Goal: Task Accomplishment & Management: Use online tool/utility

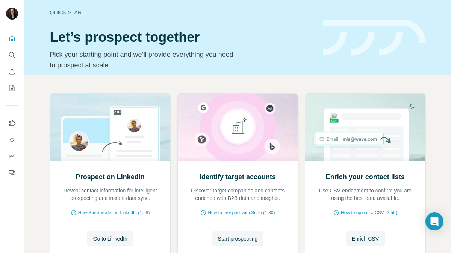
scroll to position [55, 0]
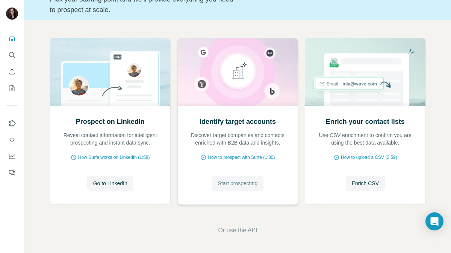
click at [224, 184] on span "Start prospecting" at bounding box center [238, 183] width 40 height 8
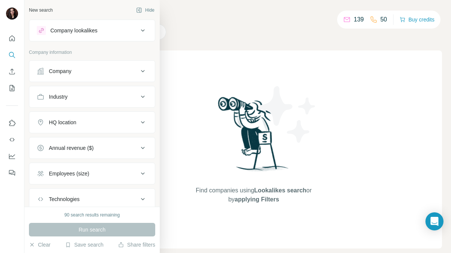
click at [67, 69] on div "Company" at bounding box center [60, 71] width 23 height 8
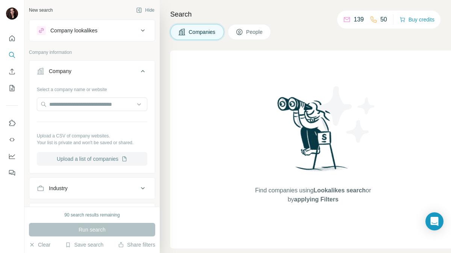
click at [88, 159] on button "Upload a list of companies" at bounding box center [92, 159] width 111 height 14
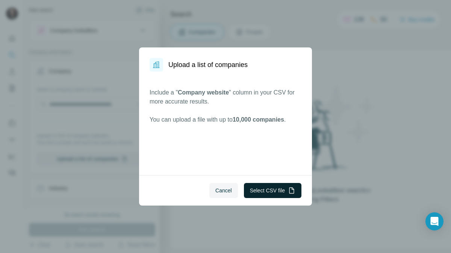
click at [253, 192] on button "Select CSV file" at bounding box center [273, 190] width 58 height 15
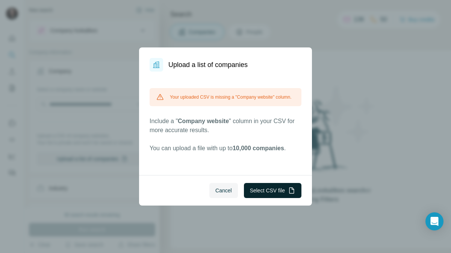
click at [269, 190] on button "Select CSV file" at bounding box center [273, 190] width 58 height 15
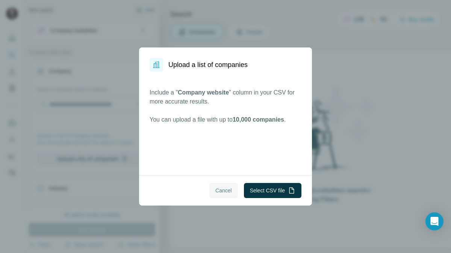
click at [220, 189] on span "Cancel" at bounding box center [223, 190] width 17 height 8
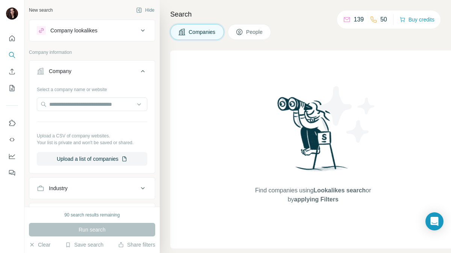
click at [101, 186] on div "Industry" at bounding box center [87, 188] width 101 height 8
click at [114, 26] on div "Company lookalikes" at bounding box center [87, 30] width 101 height 9
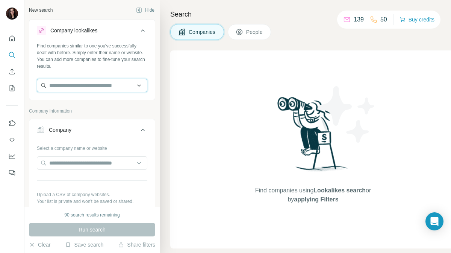
click at [108, 86] on input "text" at bounding box center [92, 86] width 111 height 14
click at [109, 64] on div "Find companies similar to one you've successfully dealt with before. Simply ent…" at bounding box center [92, 55] width 111 height 27
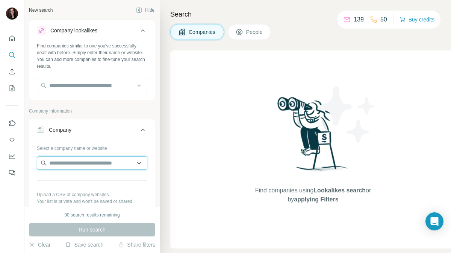
click at [99, 157] on input "text" at bounding box center [92, 163] width 111 height 14
click at [98, 142] on div "Select a company name or website" at bounding box center [92, 147] width 111 height 10
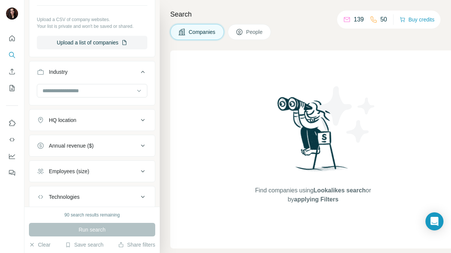
scroll to position [180, 0]
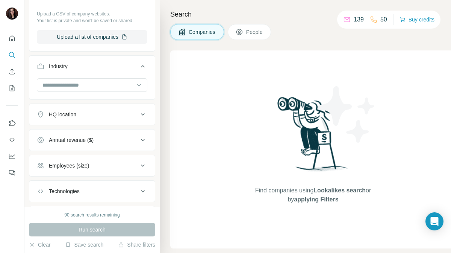
click at [95, 112] on div "HQ location" at bounding box center [87, 115] width 101 height 8
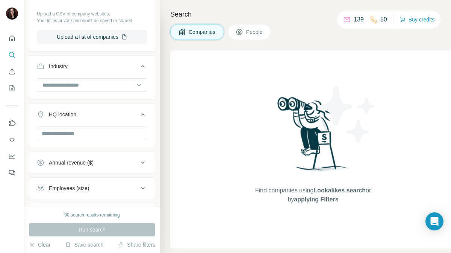
click at [95, 112] on div "HQ location" at bounding box center [87, 115] width 101 height 8
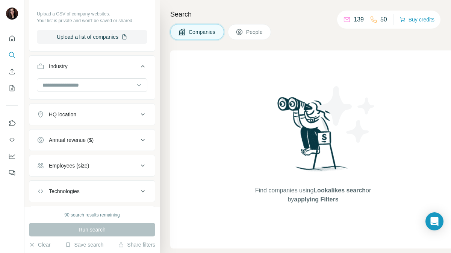
click at [95, 112] on div "HQ location" at bounding box center [87, 115] width 101 height 8
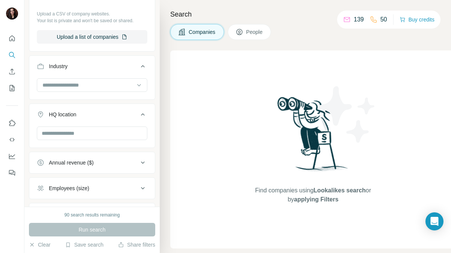
click at [95, 112] on div "HQ location" at bounding box center [87, 115] width 101 height 8
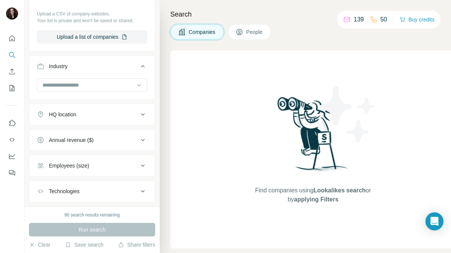
scroll to position [223, 0]
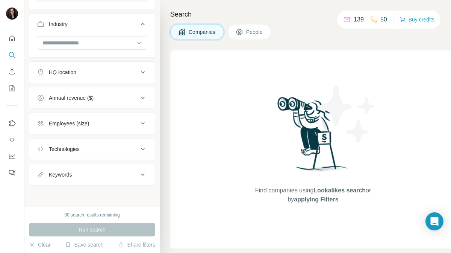
click at [90, 177] on div "Keywords" at bounding box center [87, 175] width 101 height 8
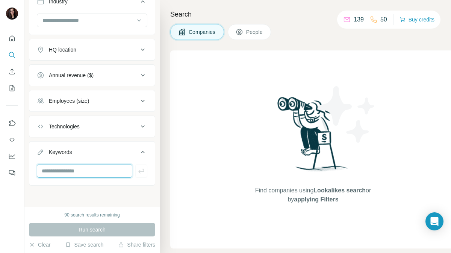
click at [85, 170] on input "text" at bounding box center [84, 171] width 95 height 14
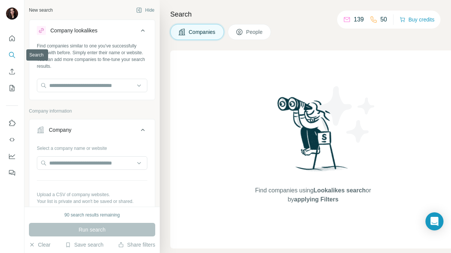
click at [12, 53] on icon "Search" at bounding box center [12, 55] width 8 height 8
click at [144, 10] on button "Hide" at bounding box center [145, 10] width 29 height 11
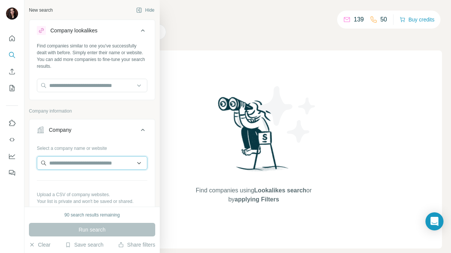
click at [40, 168] on input "text" at bounding box center [92, 163] width 111 height 14
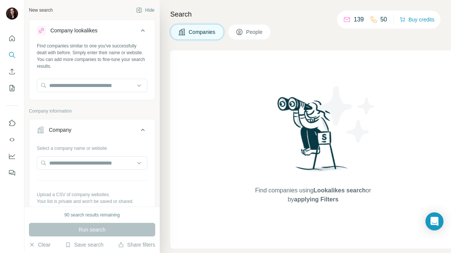
click at [206, 127] on div "Find companies using Lookalikes search or by applying Filters" at bounding box center [313, 149] width 286 height 198
click at [147, 10] on button "Hide" at bounding box center [145, 10] width 29 height 11
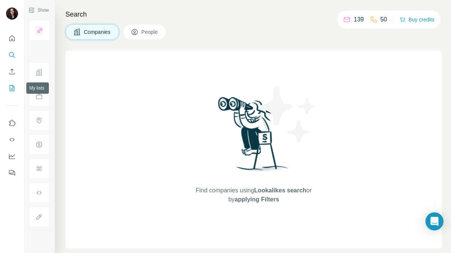
click at [9, 89] on icon "My lists" at bounding box center [12, 88] width 8 height 8
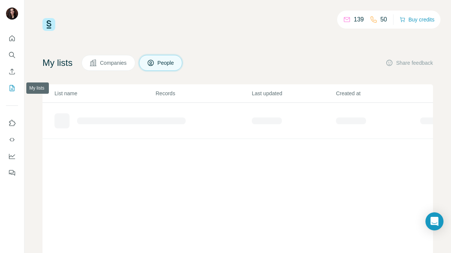
click at [12, 87] on icon "My lists" at bounding box center [12, 88] width 8 height 8
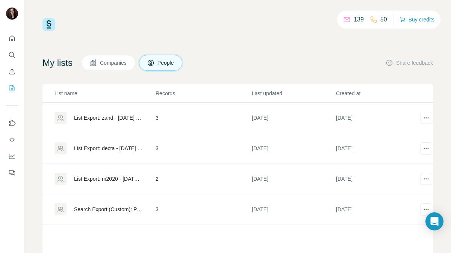
scroll to position [53, 0]
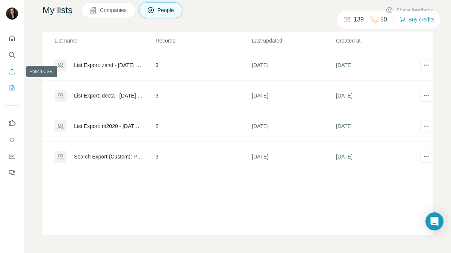
click at [12, 70] on icon "Enrich CSV" at bounding box center [12, 71] width 6 height 6
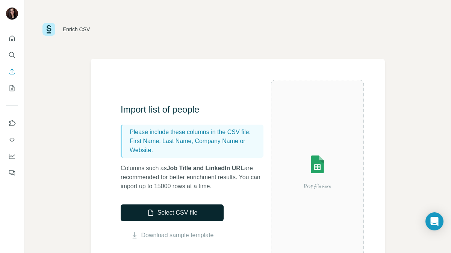
click at [172, 210] on button "Select CSV file" at bounding box center [172, 212] width 103 height 17
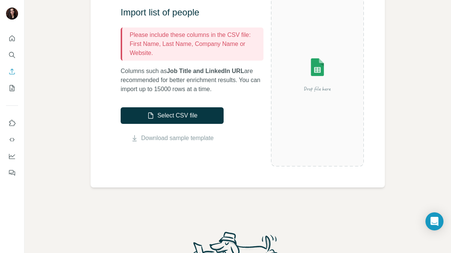
scroll to position [108, 0]
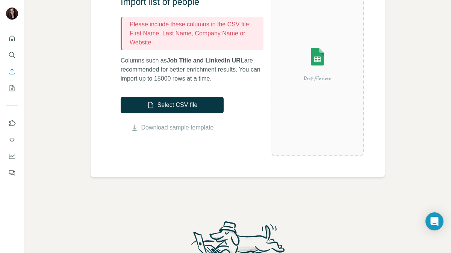
click at [309, 65] on img at bounding box center [317, 64] width 93 height 62
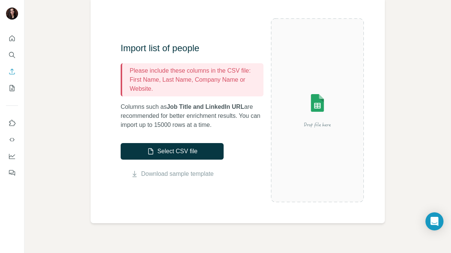
scroll to position [59, 0]
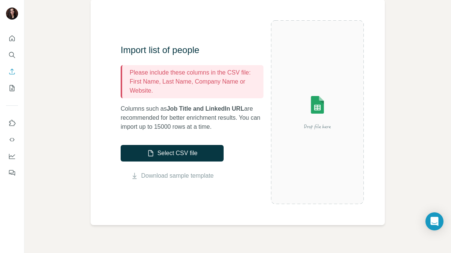
click at [321, 109] on img at bounding box center [317, 112] width 93 height 62
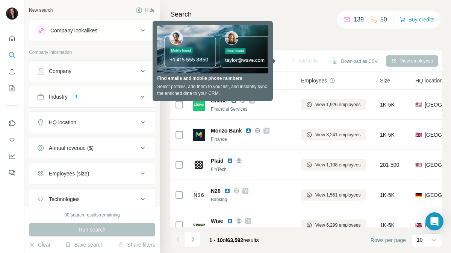
click at [288, 32] on div "Companies People" at bounding box center [306, 32] width 272 height 16
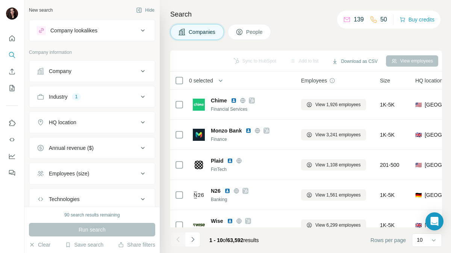
scroll to position [50, 0]
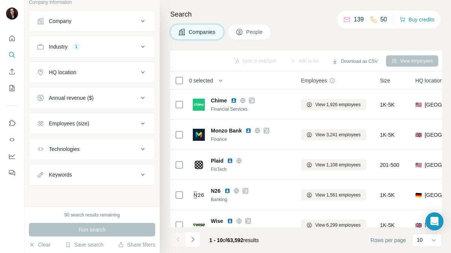
click at [314, 38] on div "Companies People" at bounding box center [306, 32] width 272 height 16
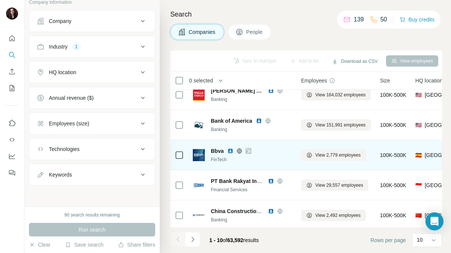
scroll to position [163, 0]
